Goal: Use online tool/utility: Utilize a website feature to perform a specific function

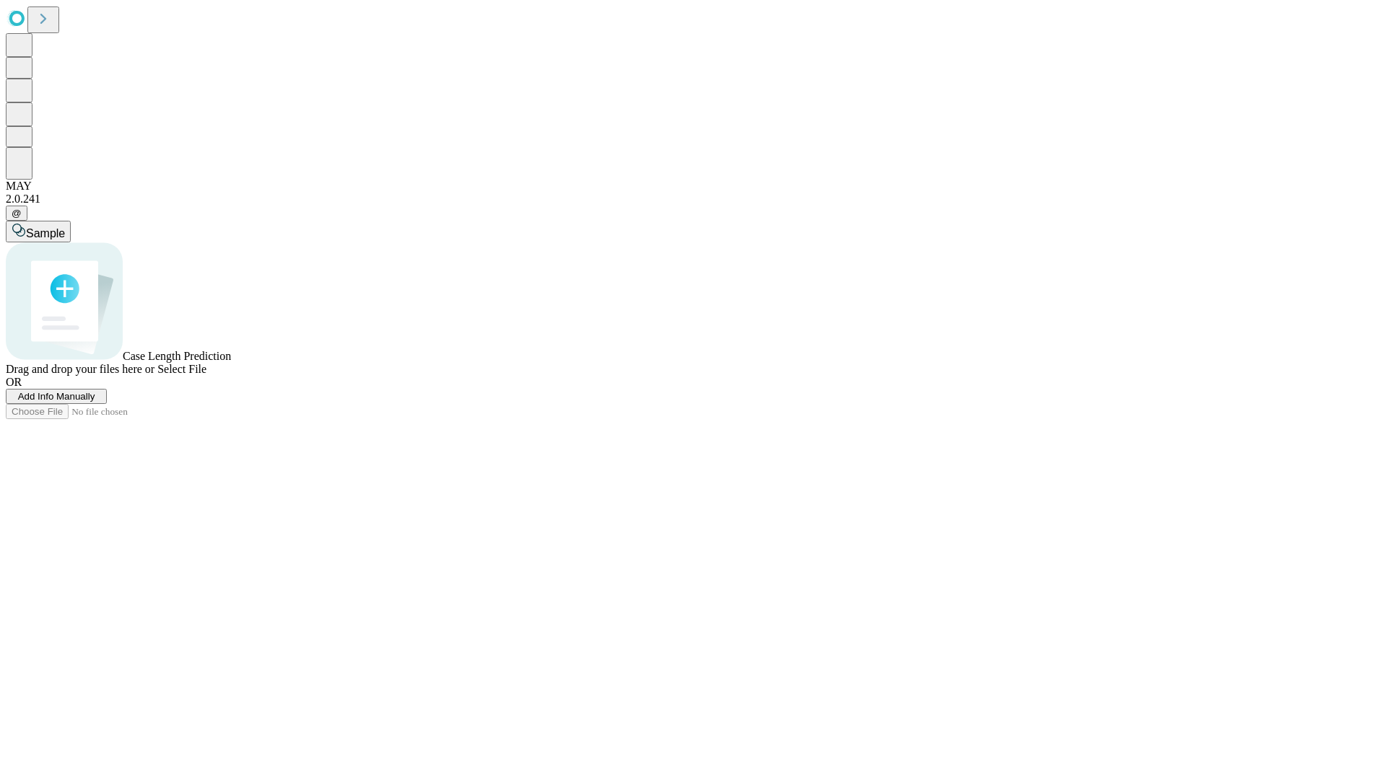
click at [206, 375] on span "Select File" at bounding box center [181, 369] width 49 height 12
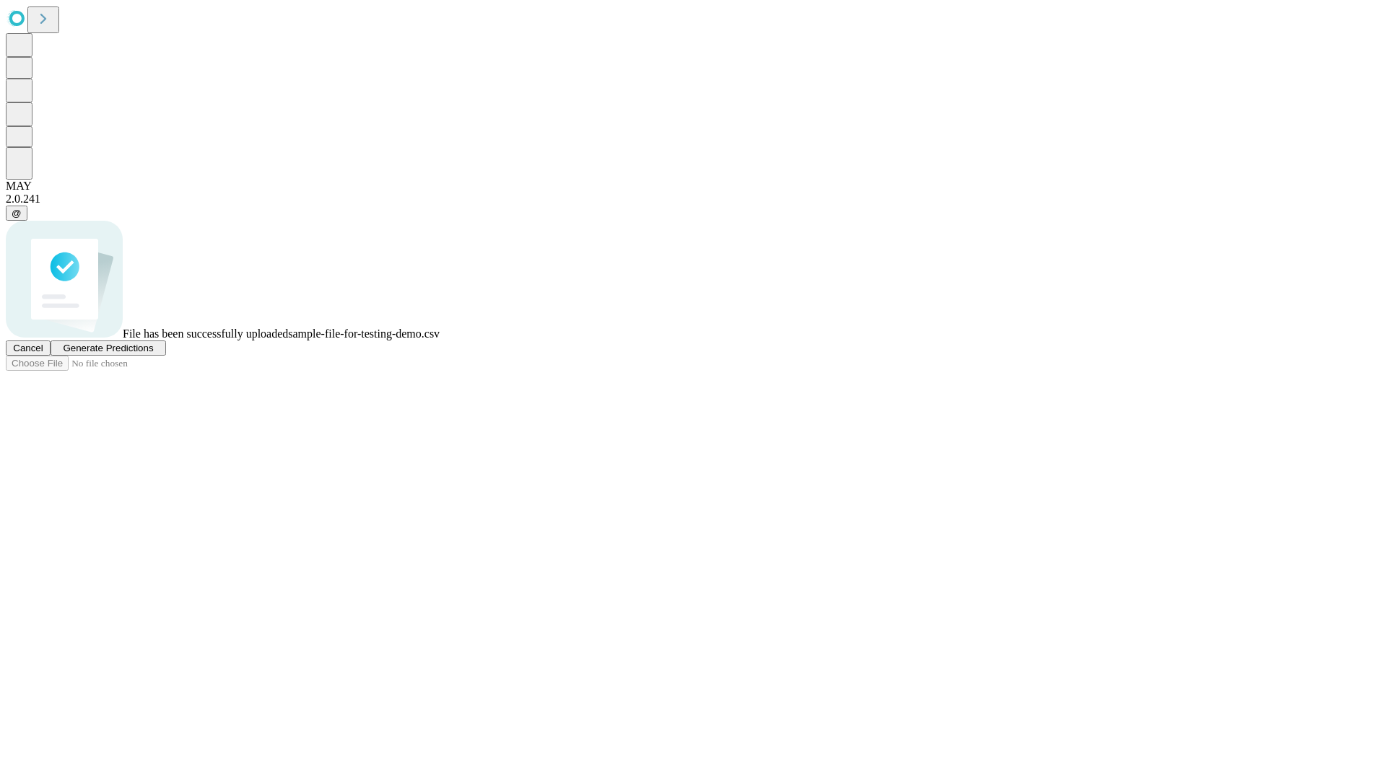
click at [153, 354] on span "Generate Predictions" at bounding box center [108, 348] width 90 height 11
